Goal: Task Accomplishment & Management: Use online tool/utility

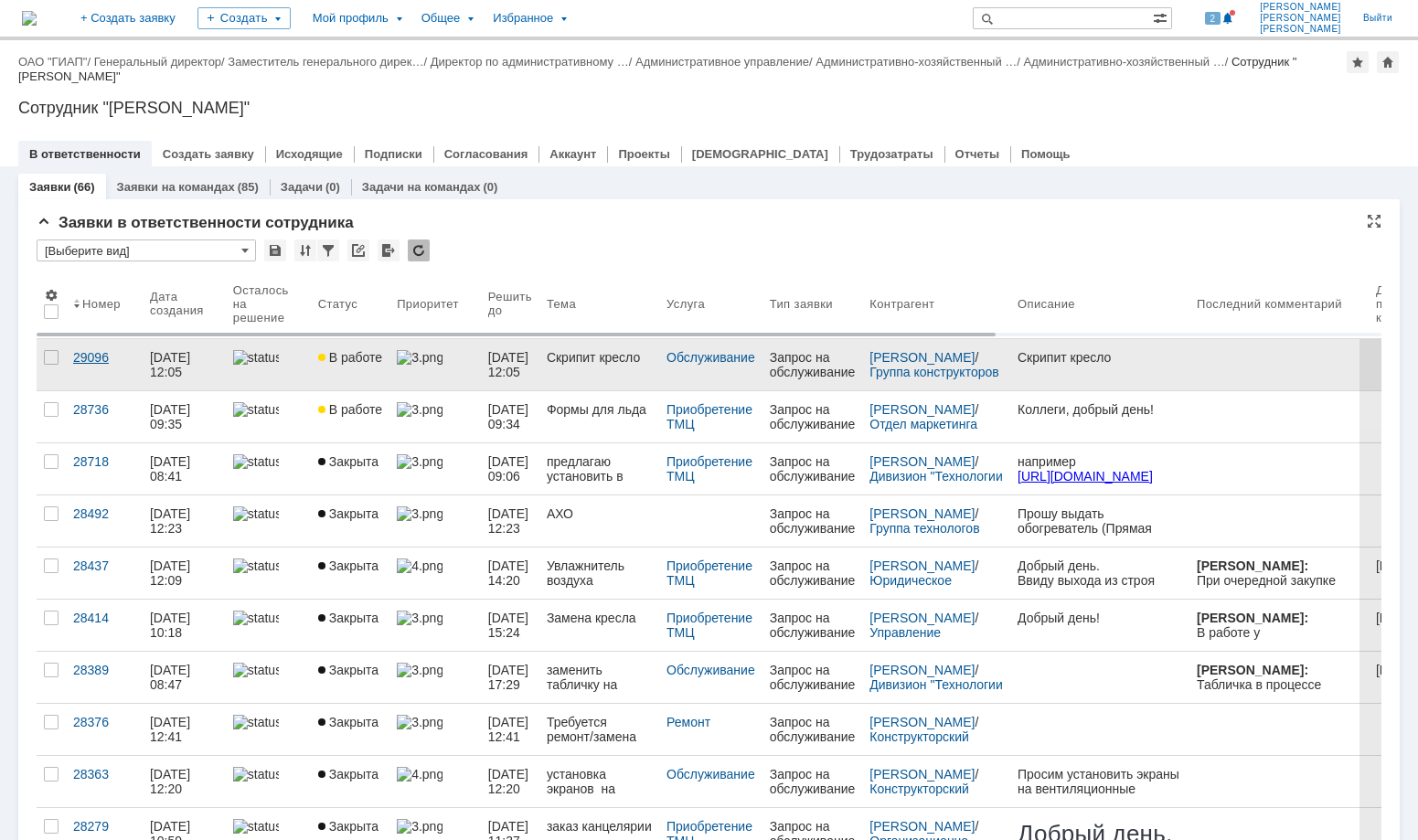
click at [81, 355] on div "29096" at bounding box center [103, 357] width 62 height 14
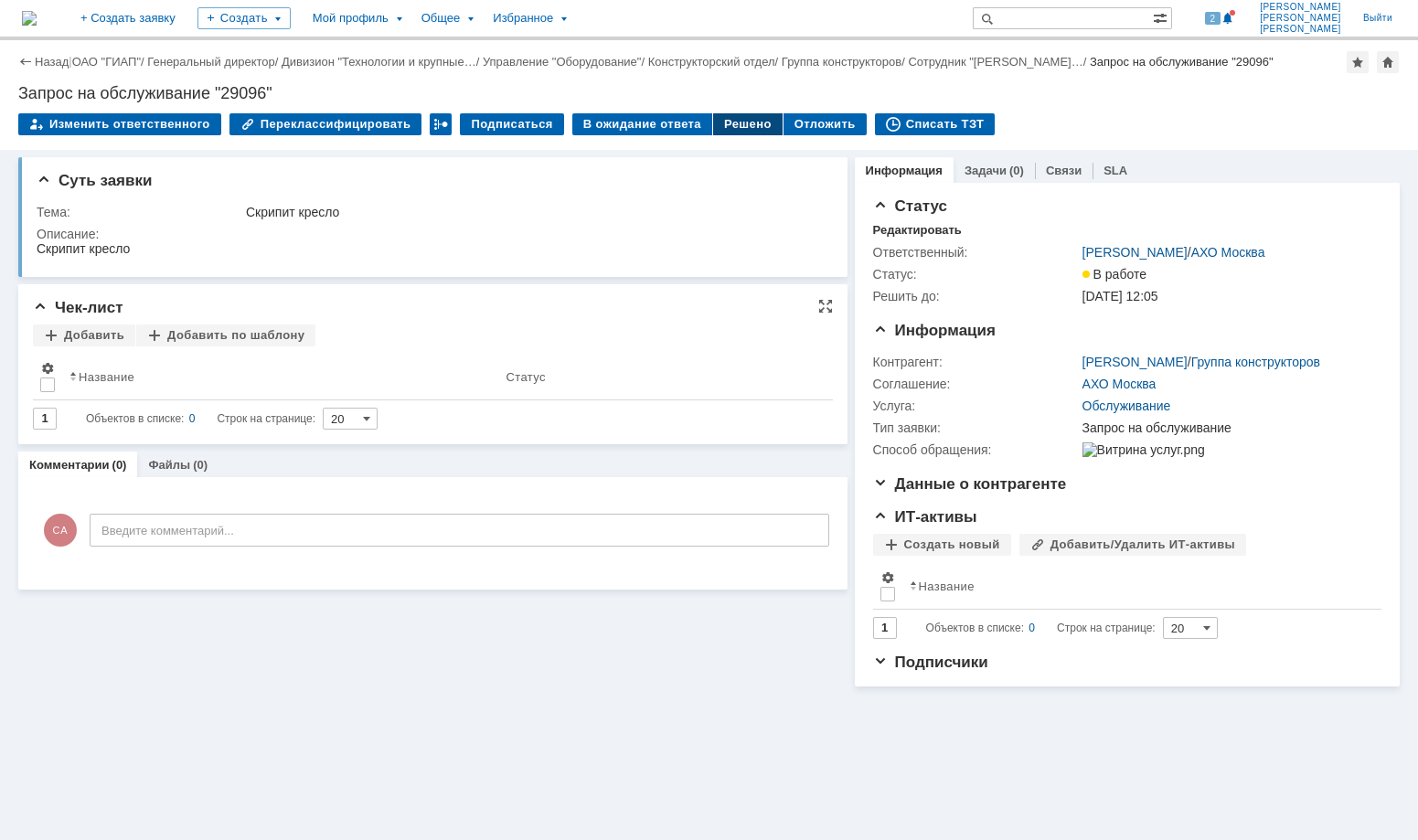
click at [738, 130] on div "Решено" at bounding box center [747, 123] width 70 height 22
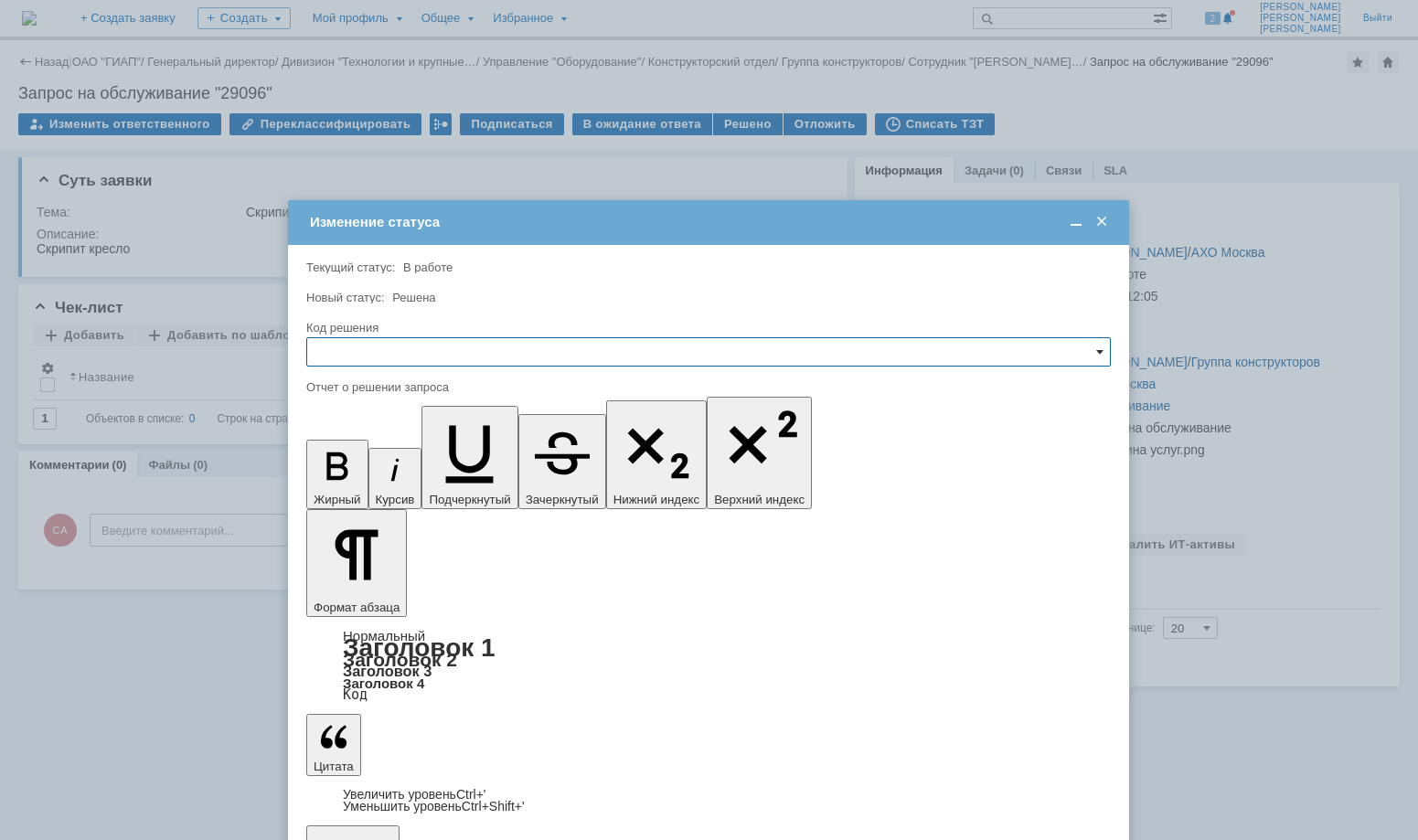
click at [1097, 350] on span at bounding box center [1099, 351] width 8 height 14
click at [388, 478] on span "Решено" at bounding box center [708, 475] width 781 height 14
type input "Решено"
